Goal: Answer question/provide support: Share knowledge or assist other users

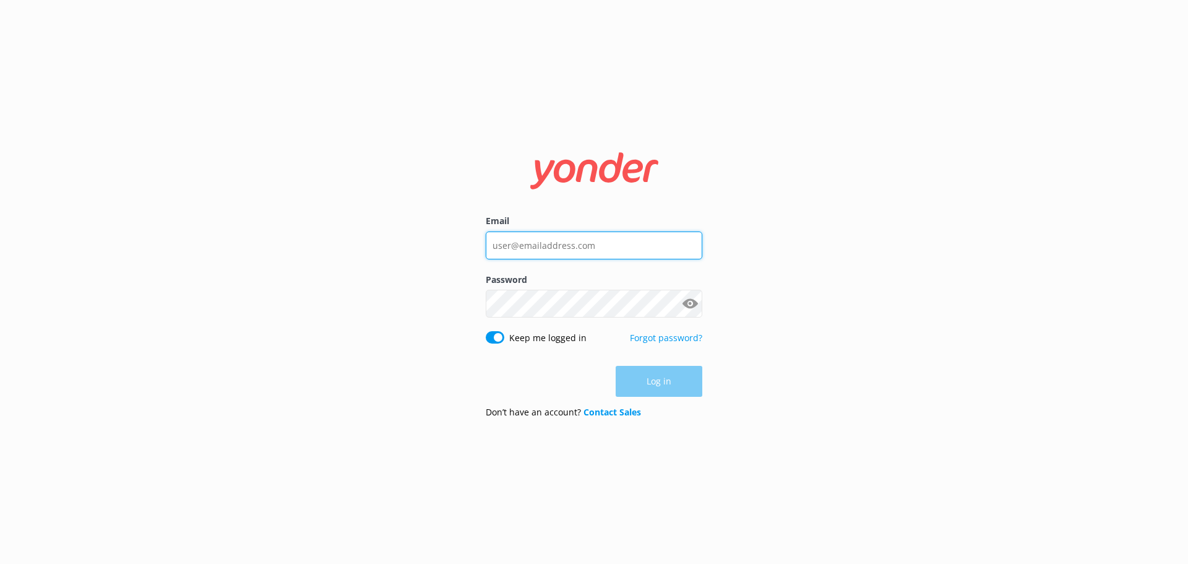
click at [576, 236] on input "Email" at bounding box center [594, 245] width 217 height 28
type input "[PERSON_NAME][EMAIL_ADDRESS][DOMAIN_NAME]"
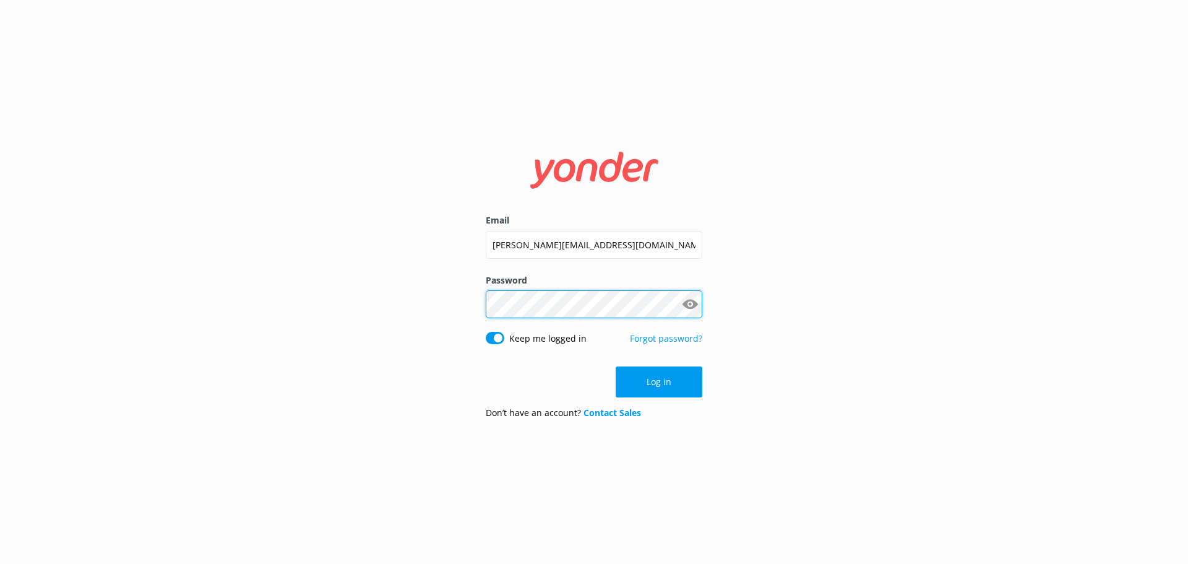
click button "Log in" at bounding box center [659, 381] width 87 height 31
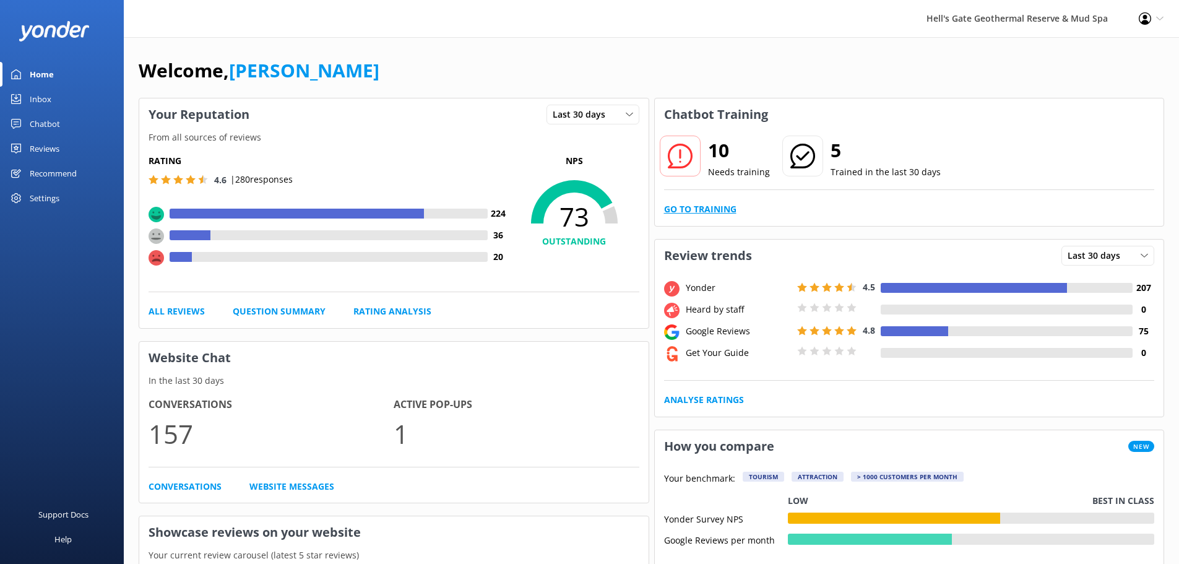
click at [698, 213] on link "Go to Training" at bounding box center [700, 209] width 72 height 14
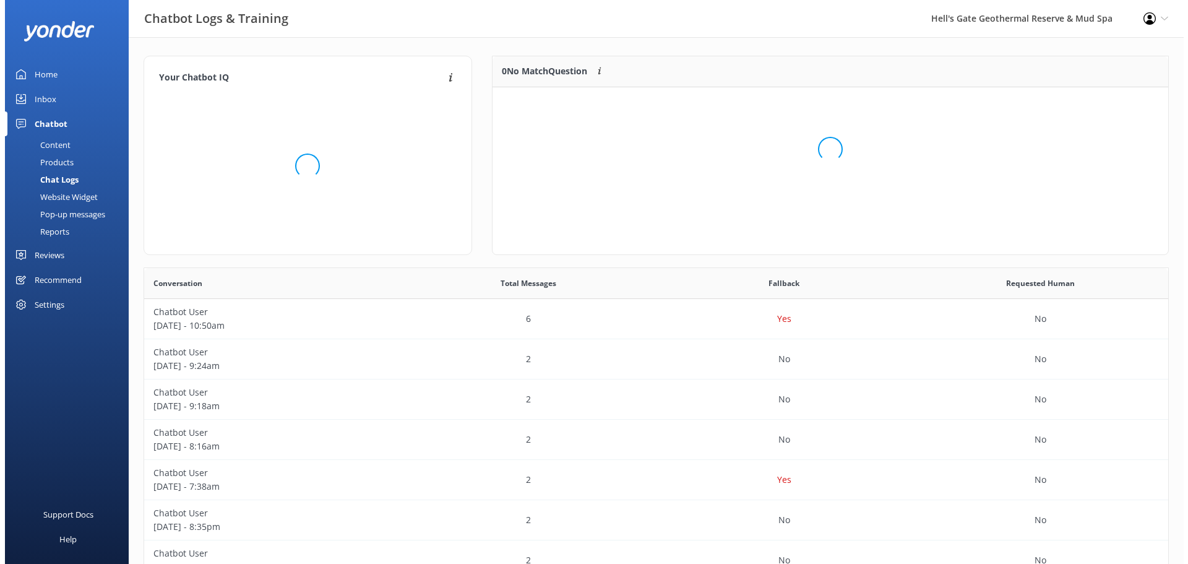
scroll to position [146, 666]
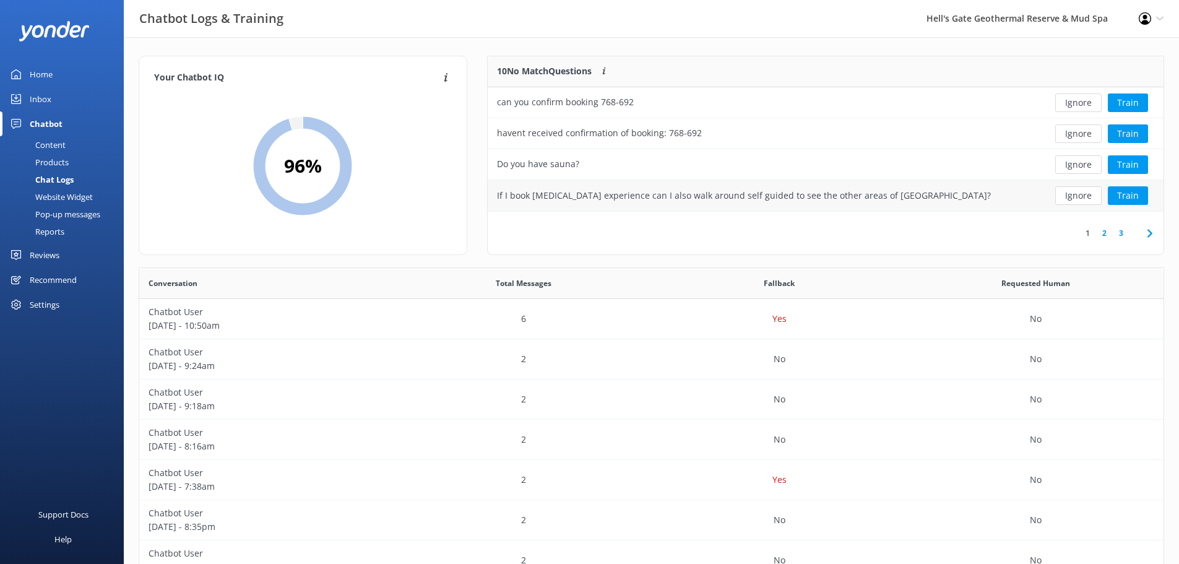
click at [914, 208] on div "If I book [MEDICAL_DATA] experience can I also walk around self guided to see t…" at bounding box center [756, 195] width 538 height 31
click at [1136, 192] on button "Train" at bounding box center [1127, 195] width 40 height 19
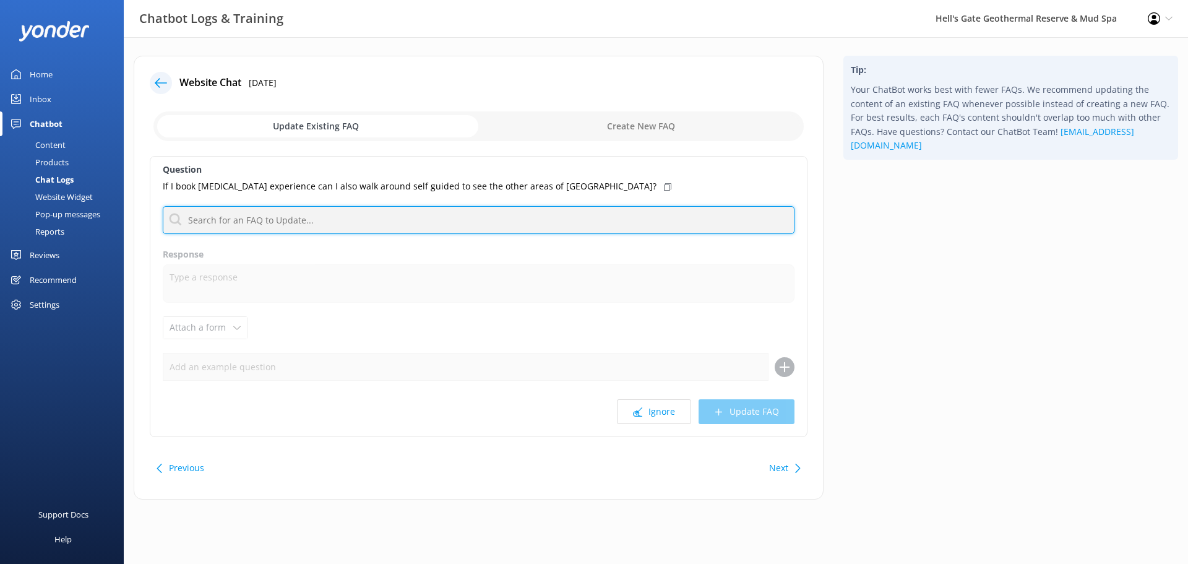
click at [274, 217] on input "text" at bounding box center [479, 220] width 632 height 28
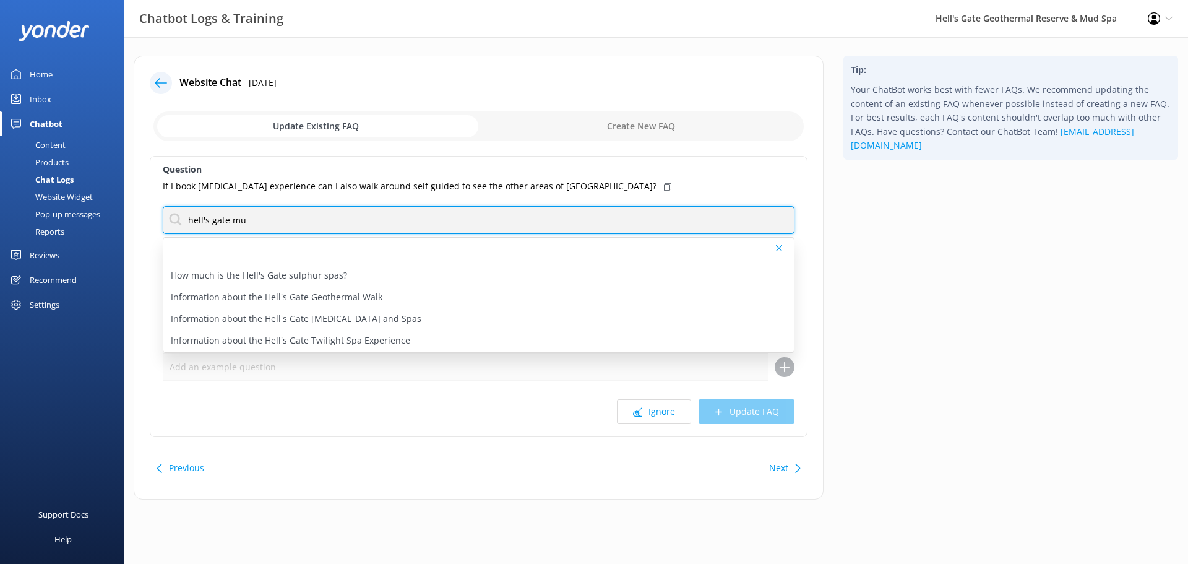
scroll to position [264, 0]
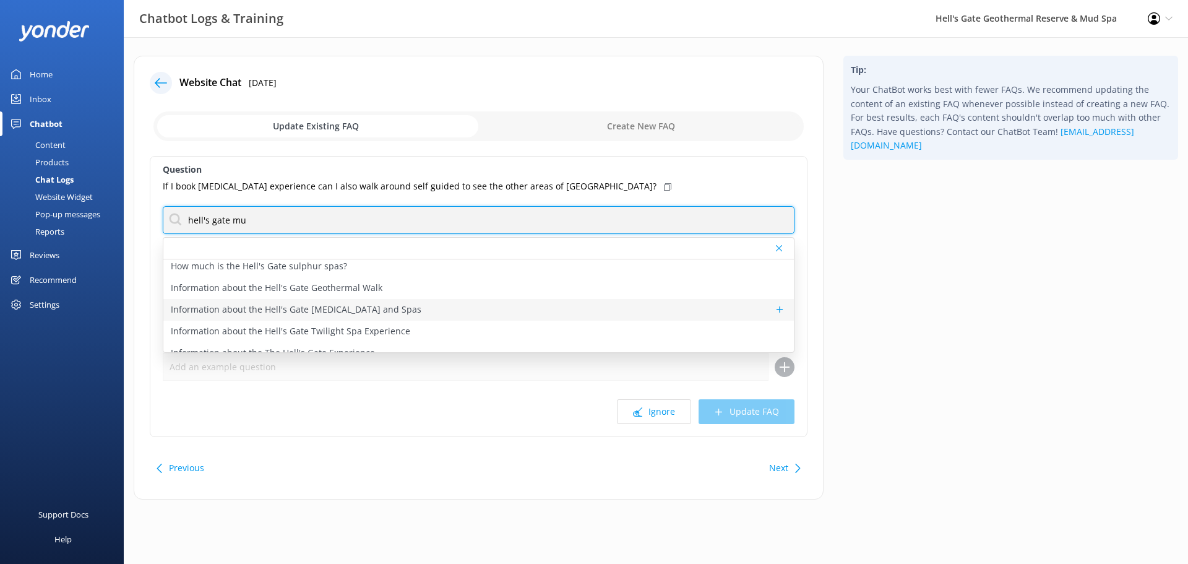
type input "hell's gate mu"
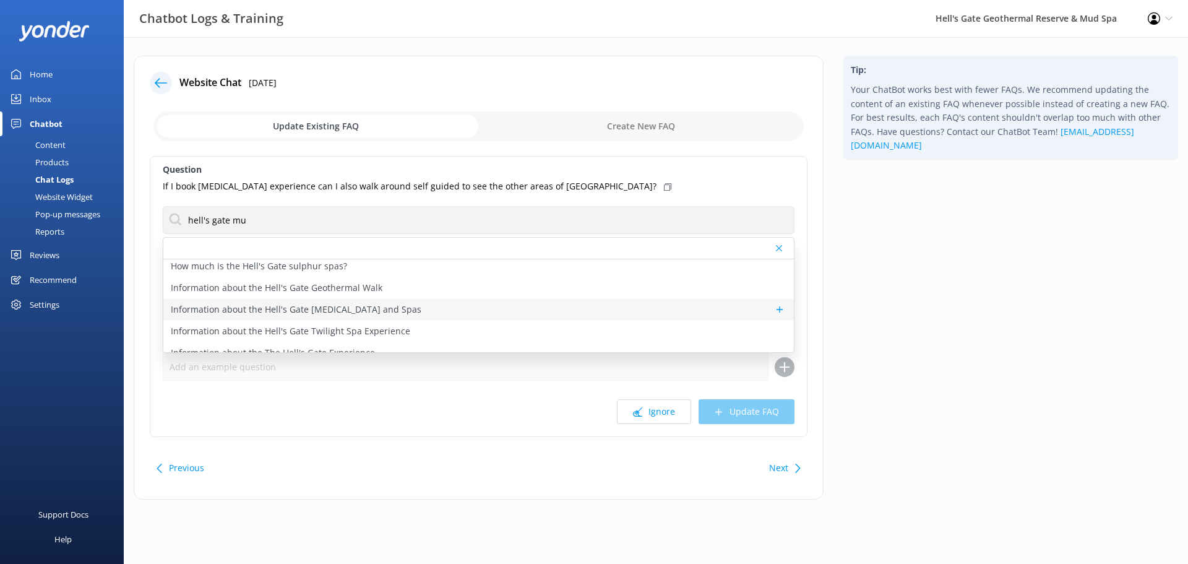
click at [351, 300] on div "Information about the Hell's Gate [MEDICAL_DATA] and Spas" at bounding box center [478, 310] width 630 height 22
type textarea "Hell’s Gate mud spa is a historic New Zealand experience. The healing propertie…"
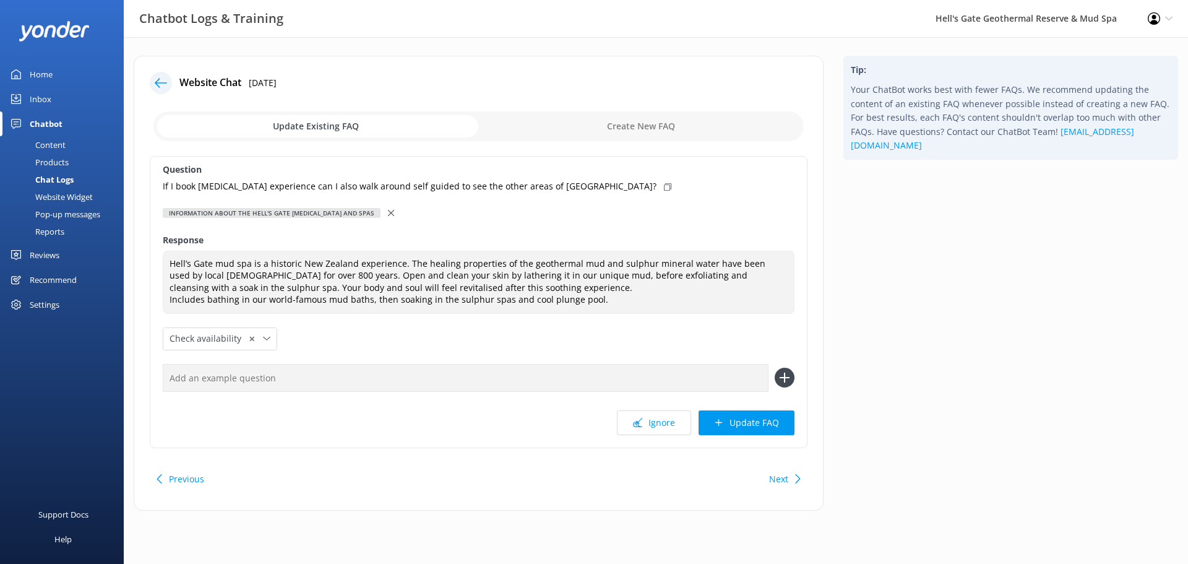
click at [388, 211] on div at bounding box center [392, 213] width 9 height 14
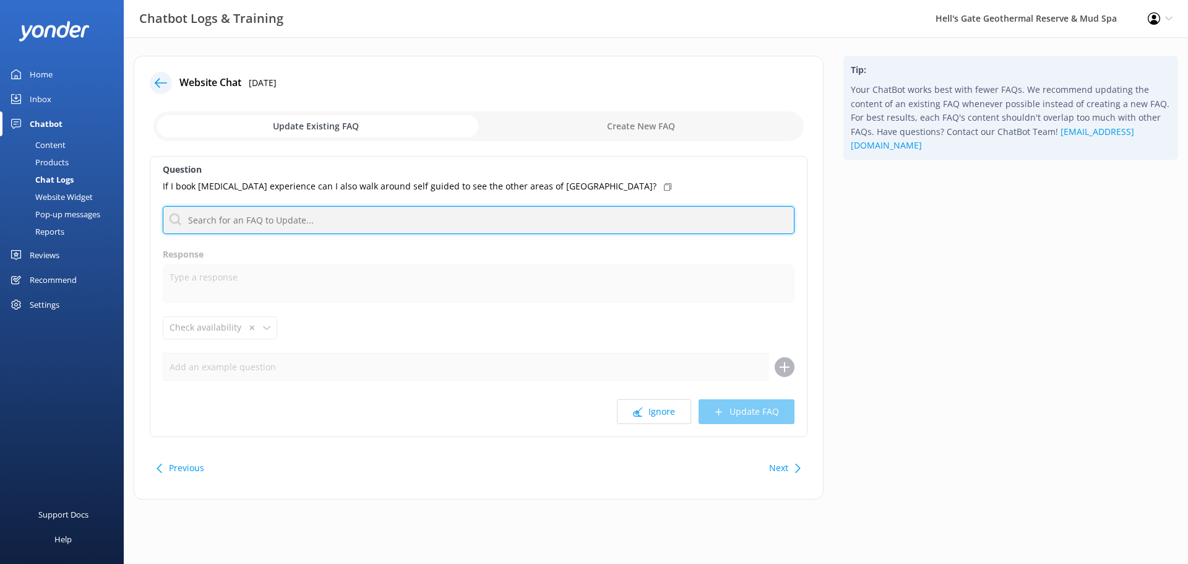
click at [294, 225] on input "text" at bounding box center [479, 220] width 632 height 28
type input "H"
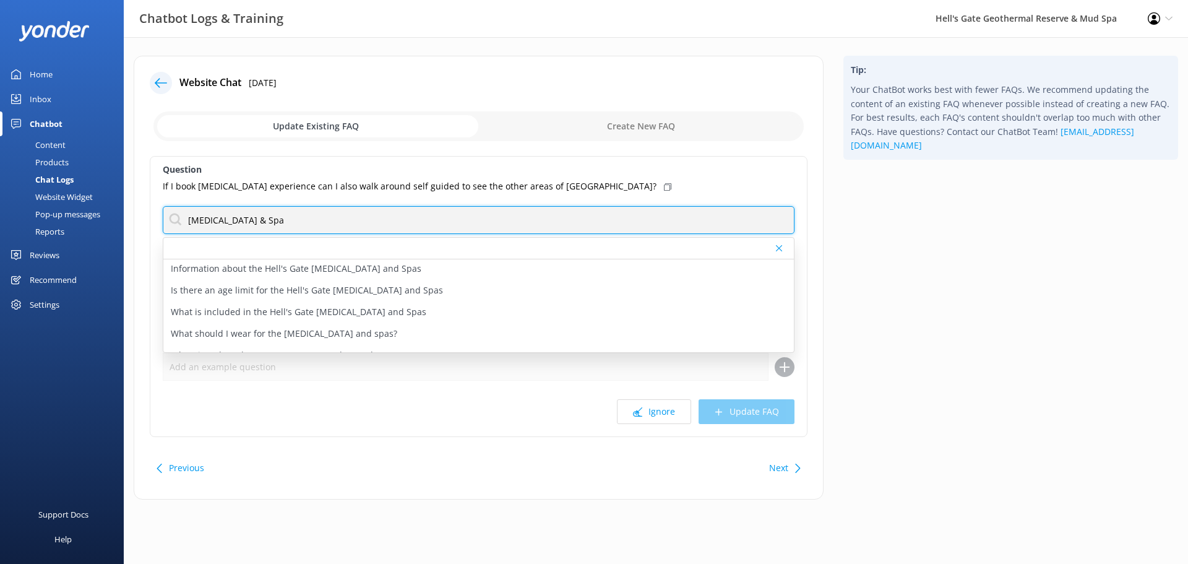
scroll to position [145, 0]
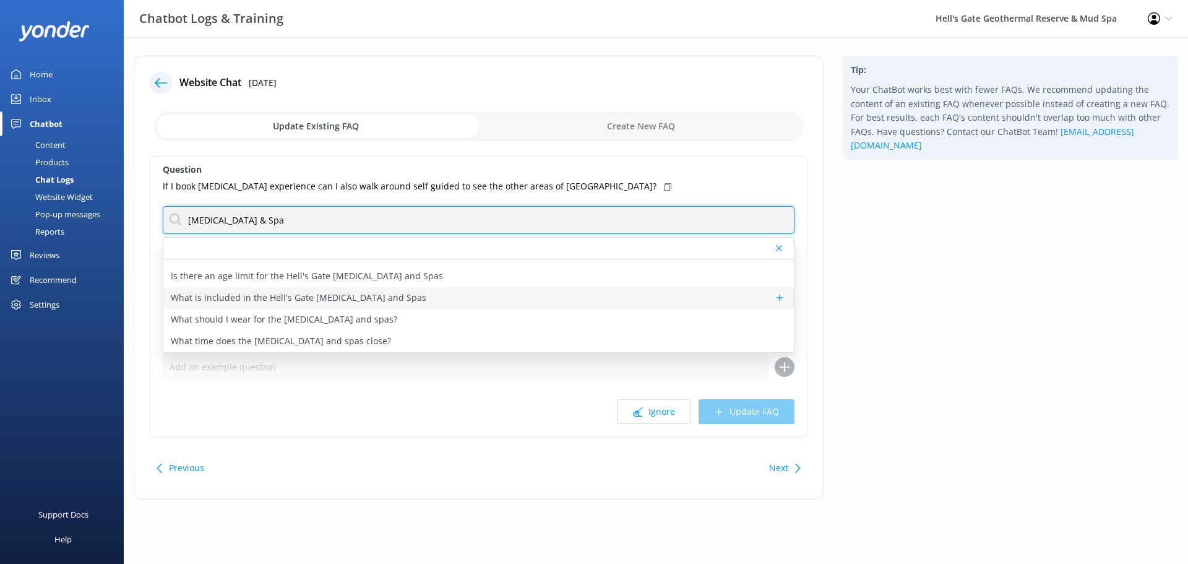
type input "[MEDICAL_DATA] & Spa"
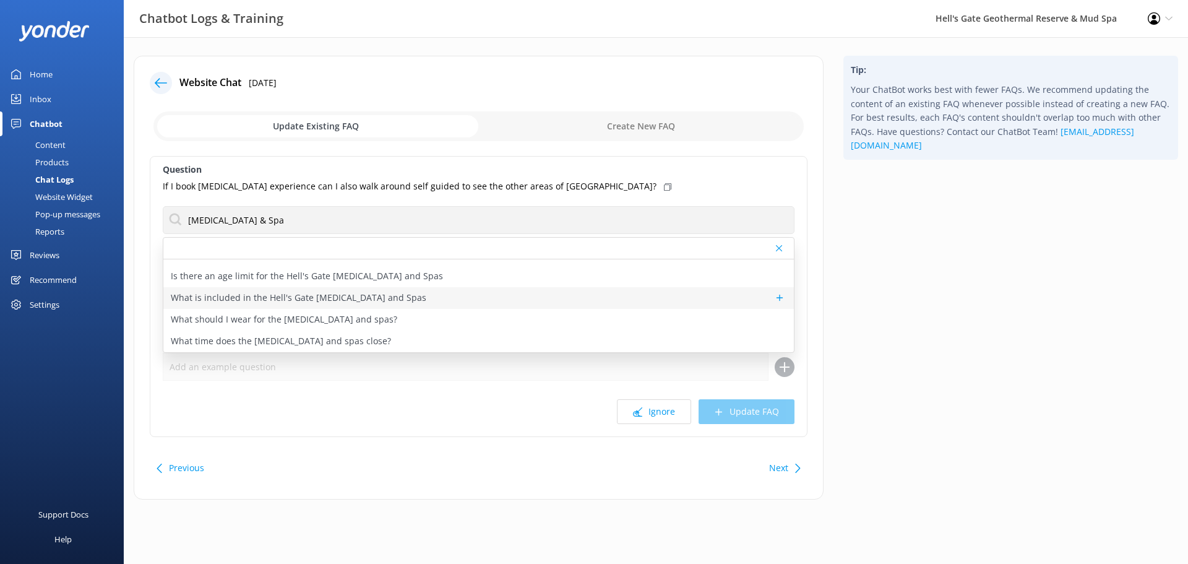
click at [320, 294] on p "What is included in the Hell's Gate [MEDICAL_DATA] and Spas" at bounding box center [298, 298] width 255 height 14
type textarea "The Hell's Gate [MEDICAL_DATA] and Spas experience includes: Mud baths, Sulphur…"
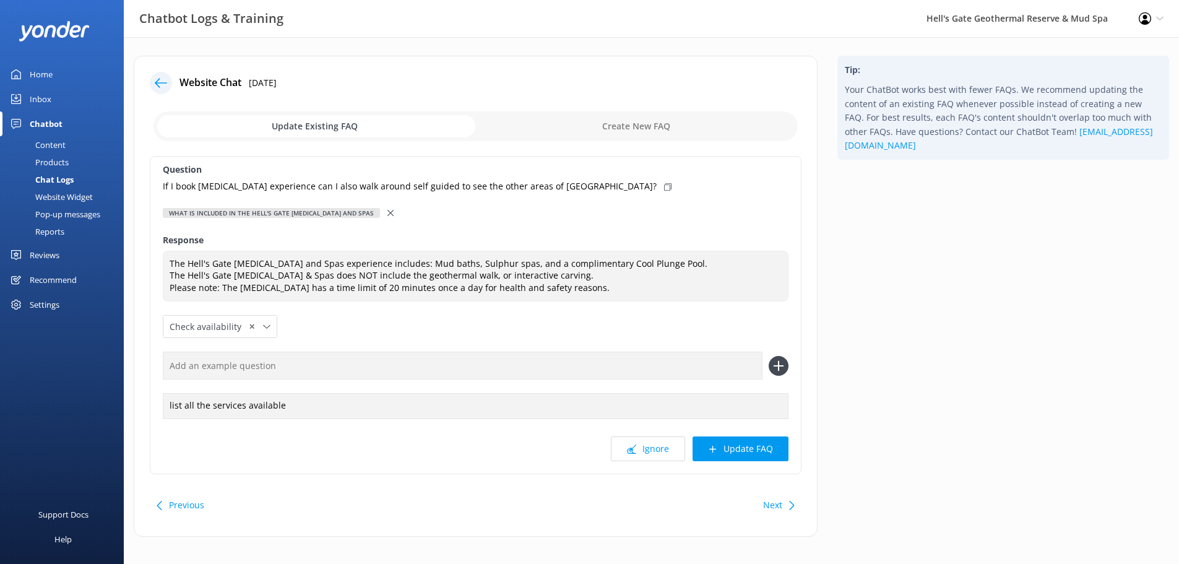
click at [664, 187] on icon at bounding box center [667, 186] width 7 height 7
click at [294, 364] on input "text" at bounding box center [462, 365] width 599 height 28
paste input "If I book [MEDICAL_DATA] experience can I also walk around self guided to see t…"
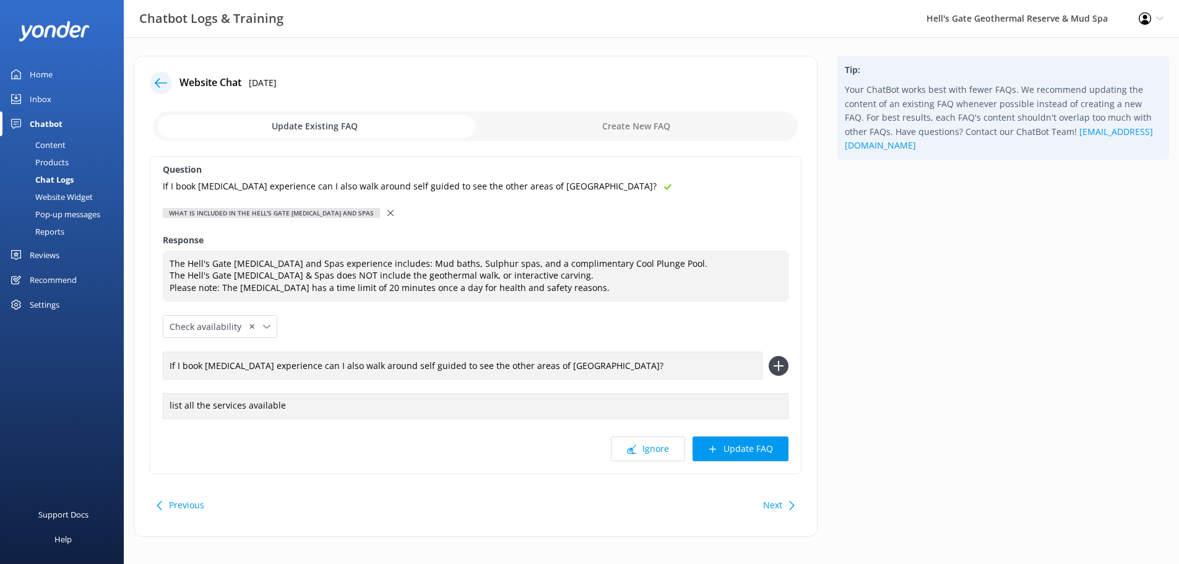
type input "If I book [MEDICAL_DATA] experience can I also walk around self guided to see t…"
click at [778, 365] on use at bounding box center [778, 366] width 11 height 11
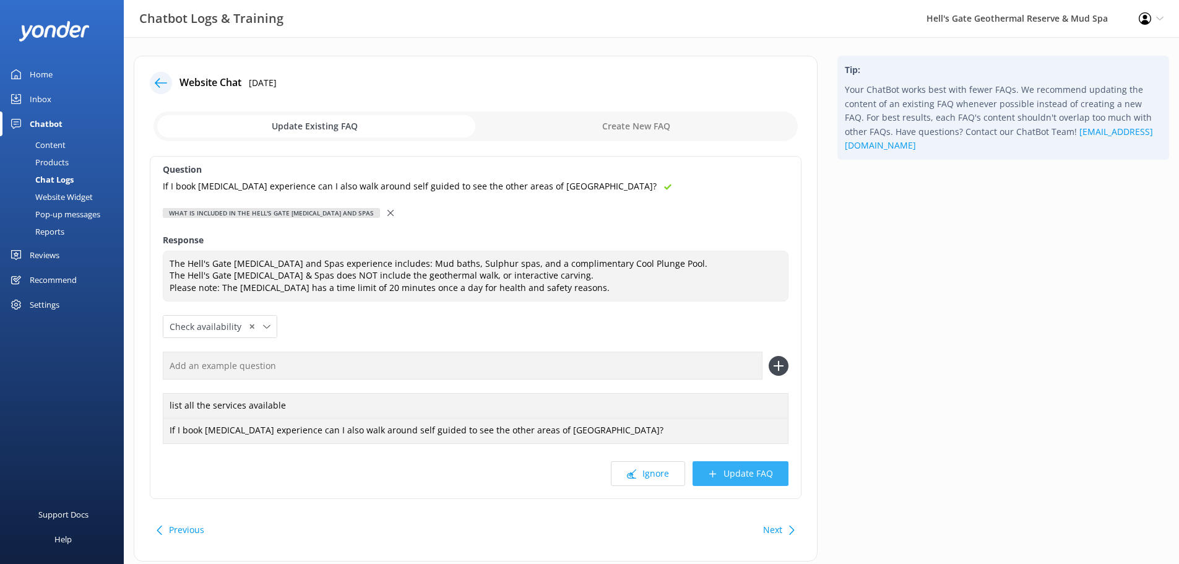
click at [742, 473] on button "Update FAQ" at bounding box center [740, 473] width 96 height 25
